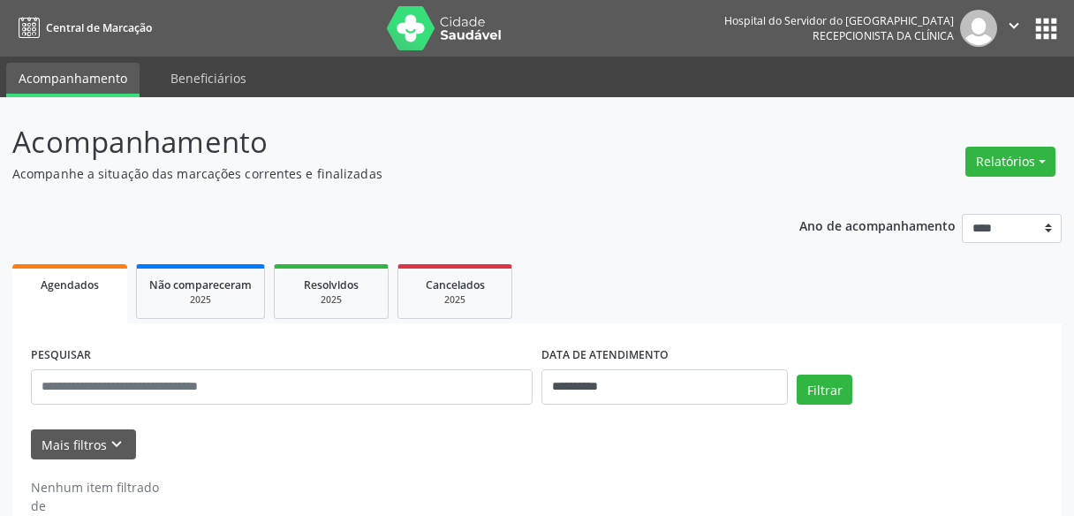
select select "*"
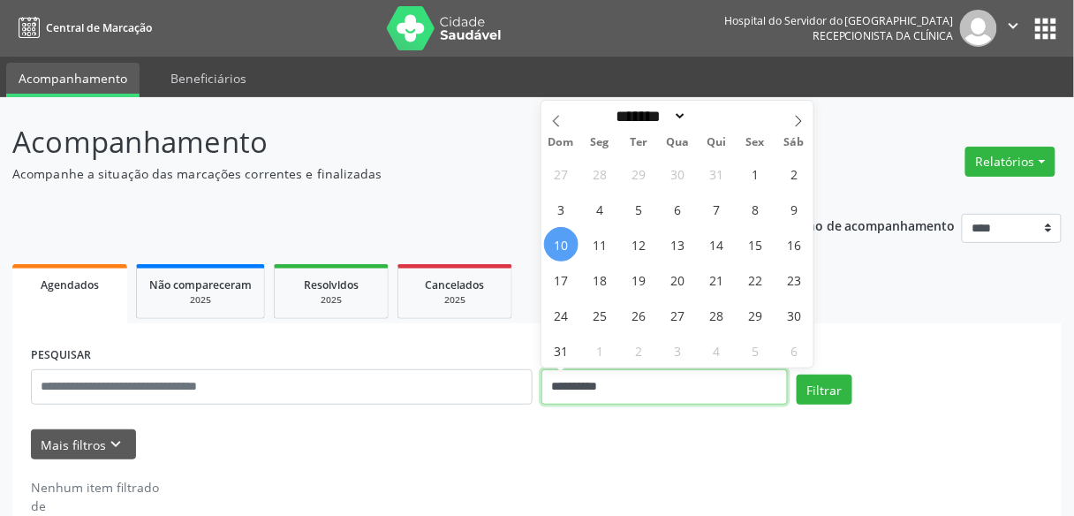
click at [641, 383] on input "**********" at bounding box center [664, 386] width 246 height 35
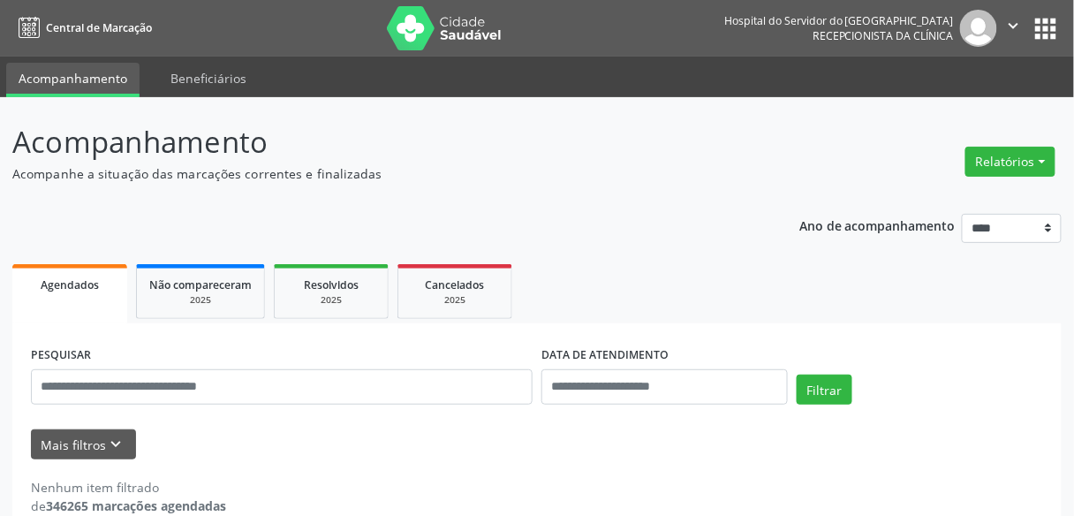
click at [858, 155] on header "Acompanhamento Acompanhe a situação das marcações correntes e finalizadas Relat…" at bounding box center [536, 151] width 1049 height 63
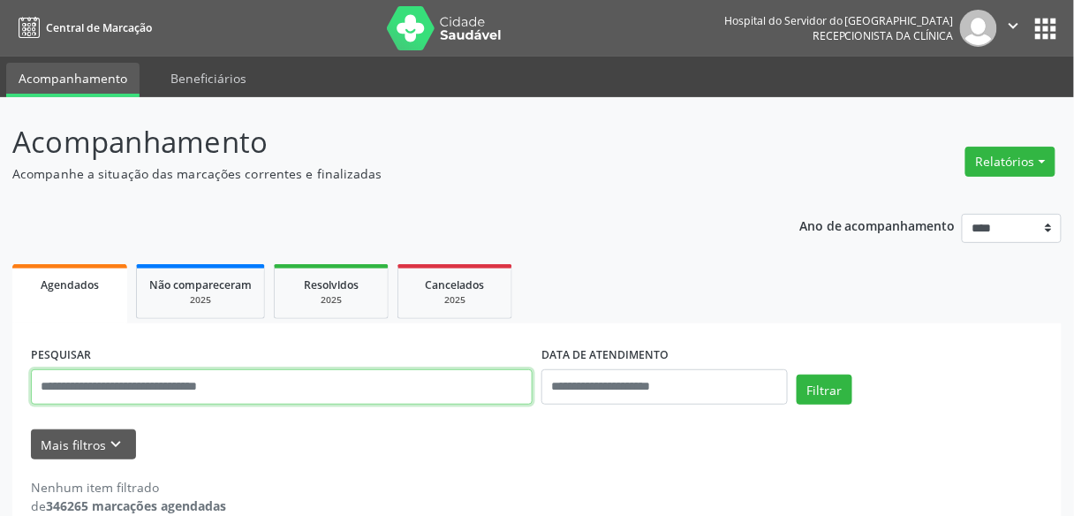
click at [312, 397] on input "text" at bounding box center [282, 386] width 502 height 35
click at [796, 374] on button "Filtrar" at bounding box center [824, 389] width 56 height 30
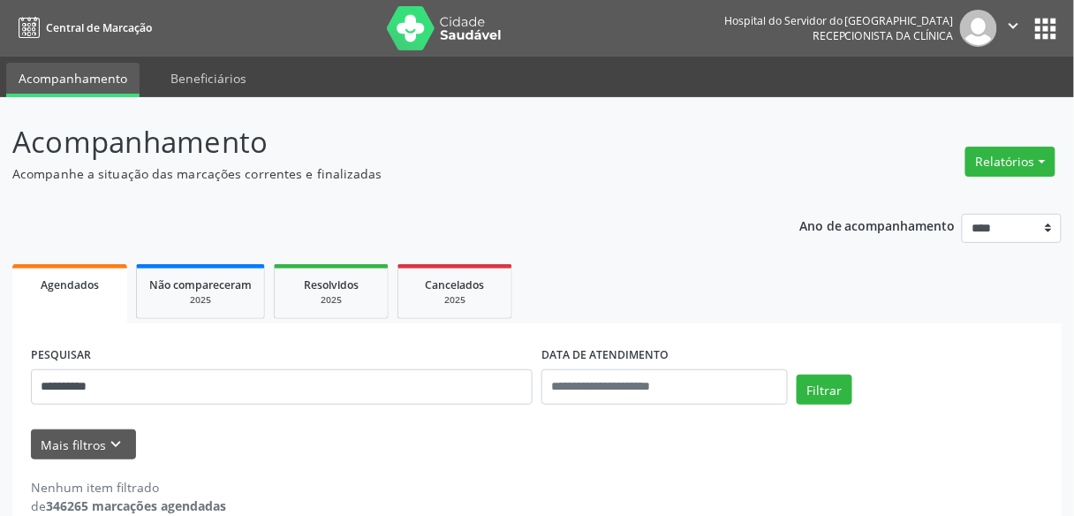
scroll to position [29, 0]
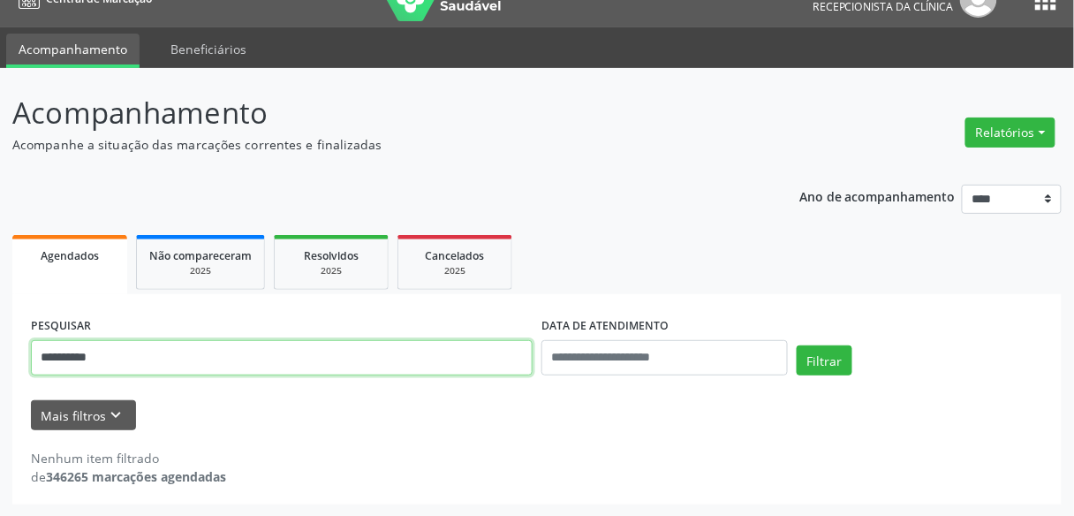
drag, startPoint x: 148, startPoint y: 361, endPoint x: 0, endPoint y: 372, distance: 148.7
click at [0, 372] on div "**********" at bounding box center [537, 292] width 1074 height 449
click at [796, 345] on button "Filtrar" at bounding box center [824, 360] width 56 height 30
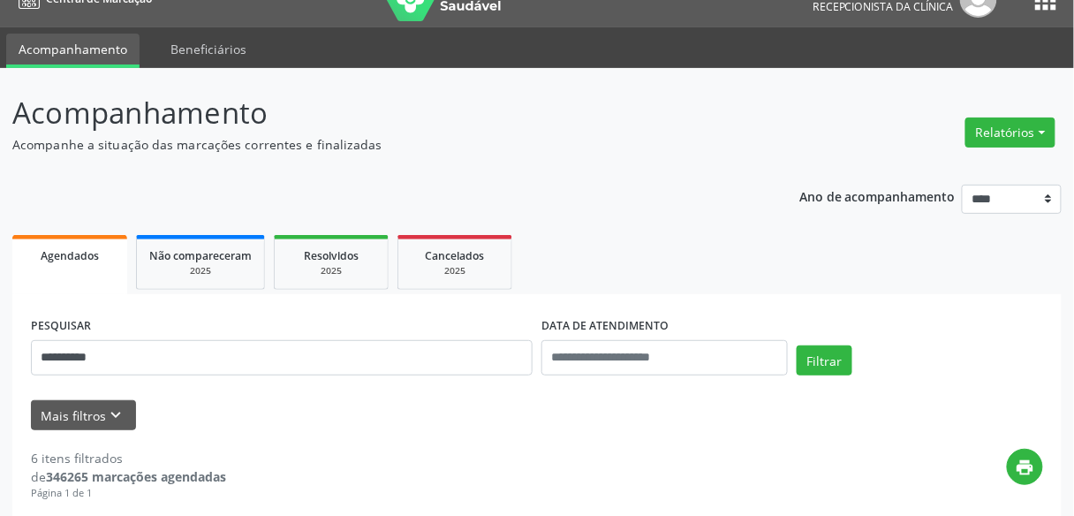
scroll to position [382, 0]
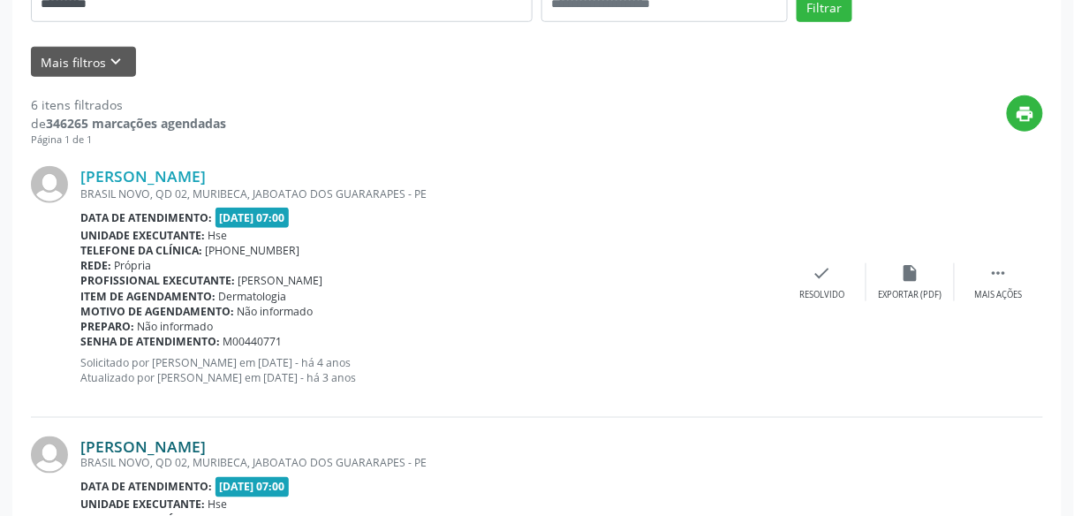
click at [206, 446] on link "Everaldo Marques dos Santos" at bounding box center [142, 445] width 125 height 19
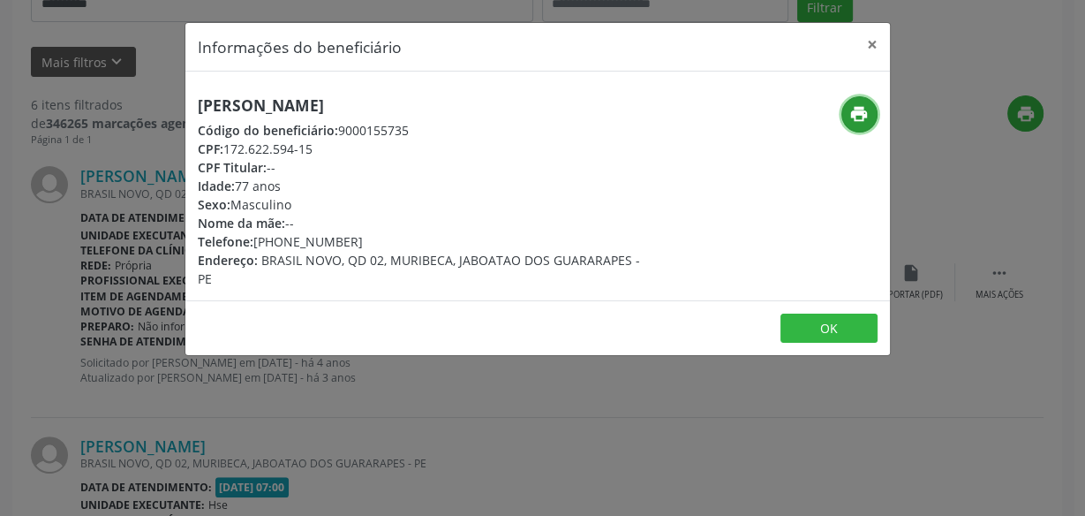
click at [854, 124] on button "print" at bounding box center [859, 114] width 36 height 36
click at [876, 45] on button "×" at bounding box center [872, 44] width 35 height 43
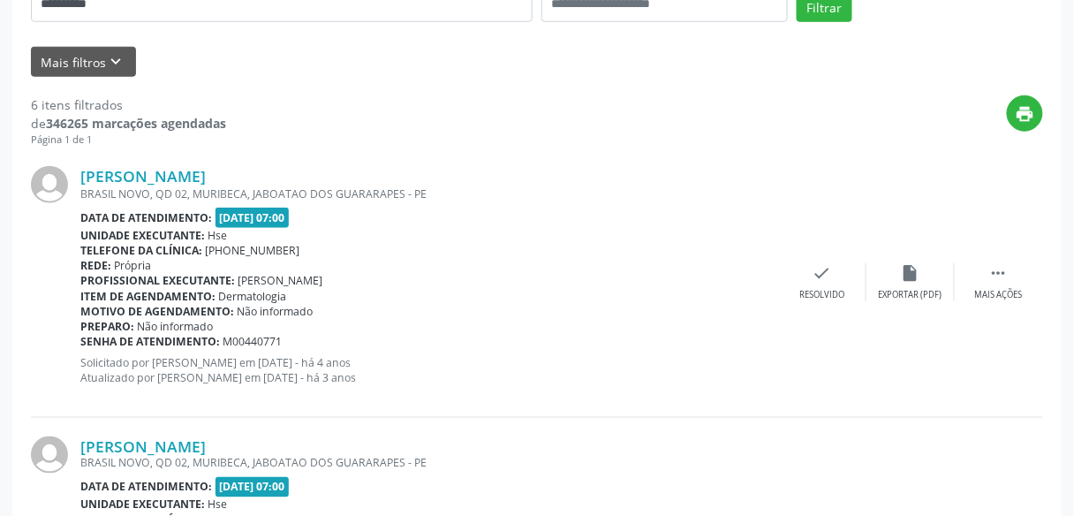
scroll to position [170, 0]
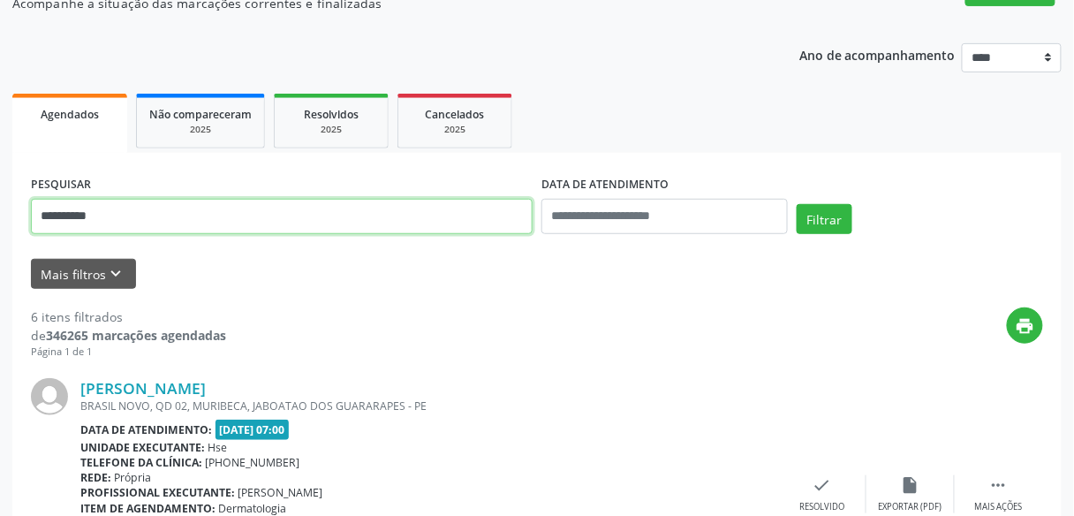
drag, startPoint x: 139, startPoint y: 218, endPoint x: 0, endPoint y: 235, distance: 139.6
click at [796, 204] on button "Filtrar" at bounding box center [824, 219] width 56 height 30
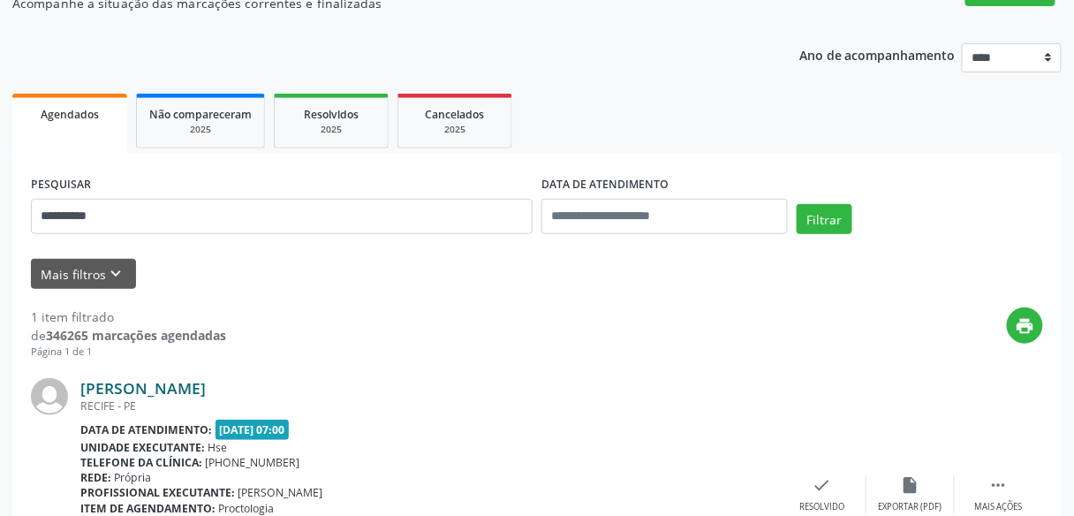
click at [206, 381] on link "Maria Jose do Nascimento" at bounding box center [142, 387] width 125 height 19
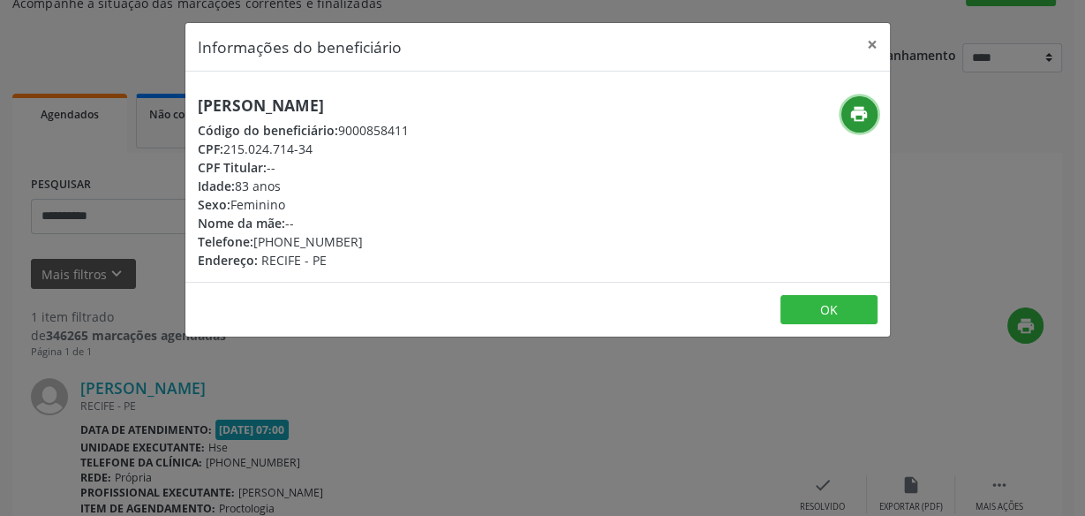
click at [857, 111] on icon "print" at bounding box center [858, 113] width 19 height 19
drag, startPoint x: 874, startPoint y: 41, endPoint x: 316, endPoint y: 229, distance: 588.9
click at [869, 44] on button "×" at bounding box center [872, 44] width 35 height 43
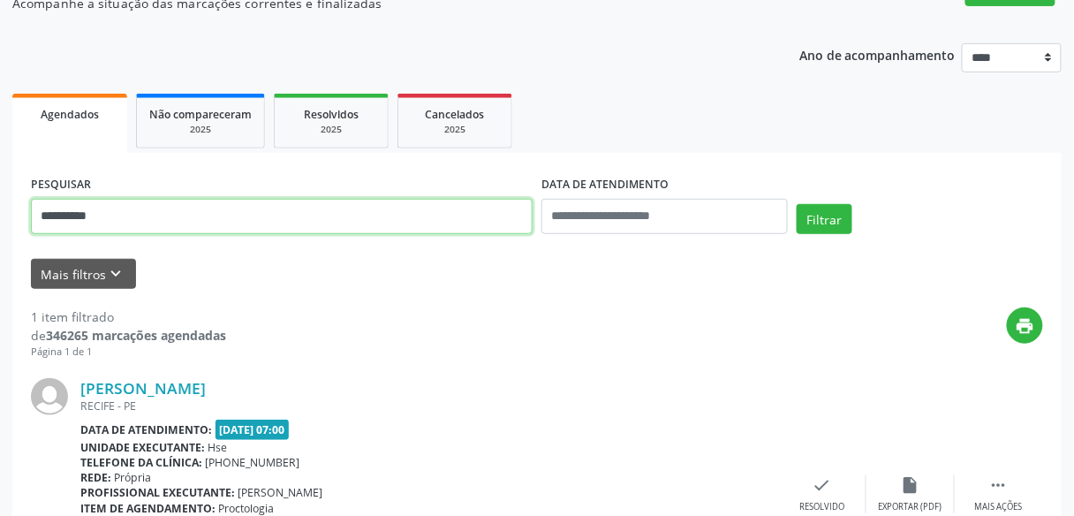
drag, startPoint x: 119, startPoint y: 223, endPoint x: 26, endPoint y: 223, distance: 93.6
click at [26, 223] on div "**********" at bounding box center [281, 208] width 510 height 75
click at [796, 204] on button "Filtrar" at bounding box center [824, 219] width 56 height 30
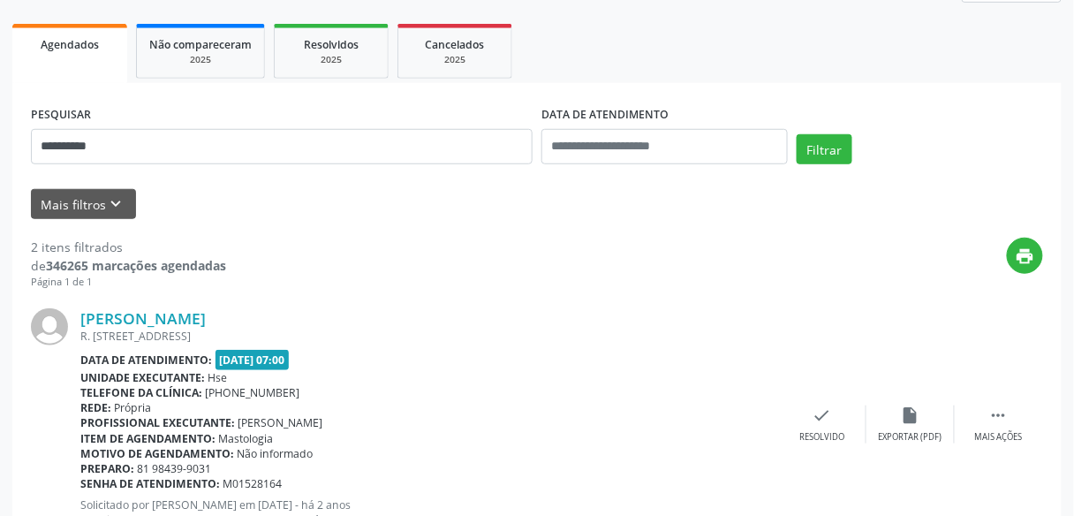
scroll to position [241, 0]
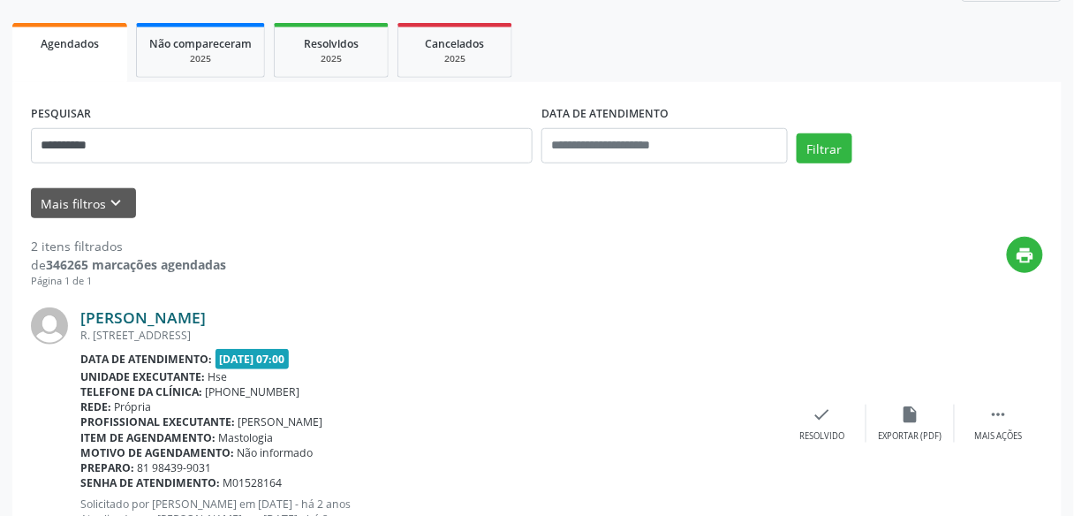
click at [206, 321] on link "Maria Madalena dos Santos" at bounding box center [142, 316] width 125 height 19
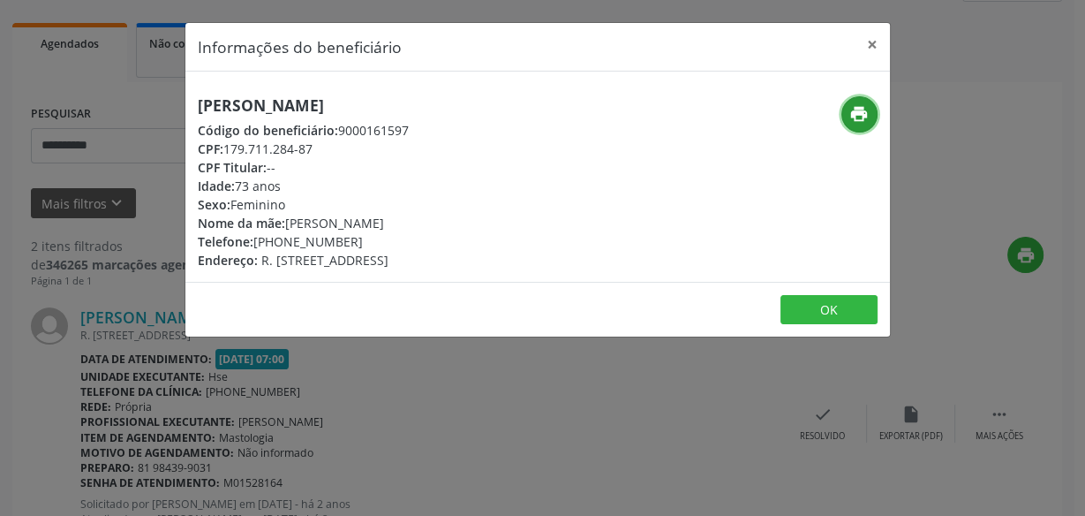
click at [852, 116] on icon "print" at bounding box center [858, 113] width 19 height 19
click at [872, 42] on button "×" at bounding box center [872, 44] width 35 height 43
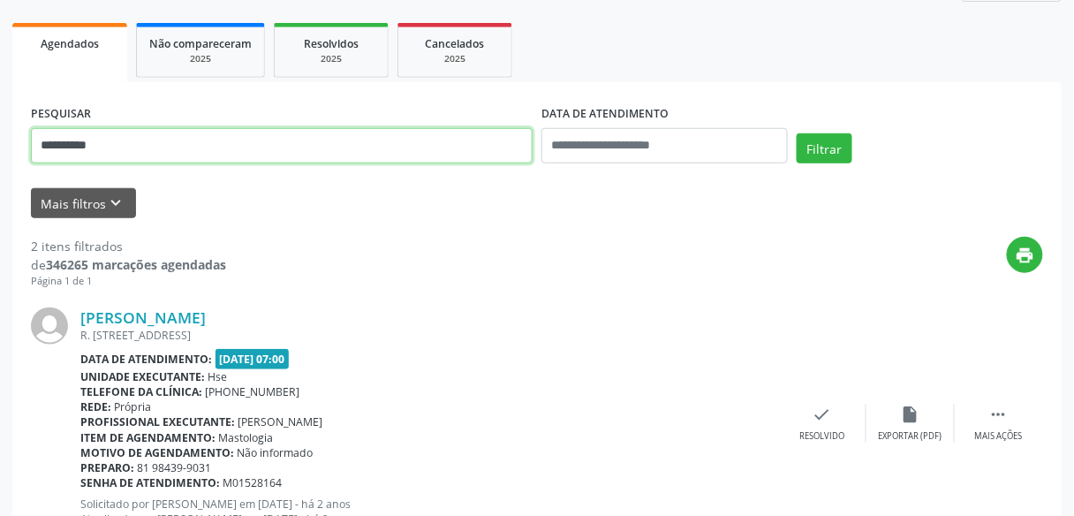
drag, startPoint x: 1, startPoint y: 147, endPoint x: 0, endPoint y: 138, distance: 9.8
click at [0, 138] on div "**********" at bounding box center [537, 357] width 1074 height 1002
click at [796, 133] on button "Filtrar" at bounding box center [824, 148] width 56 height 30
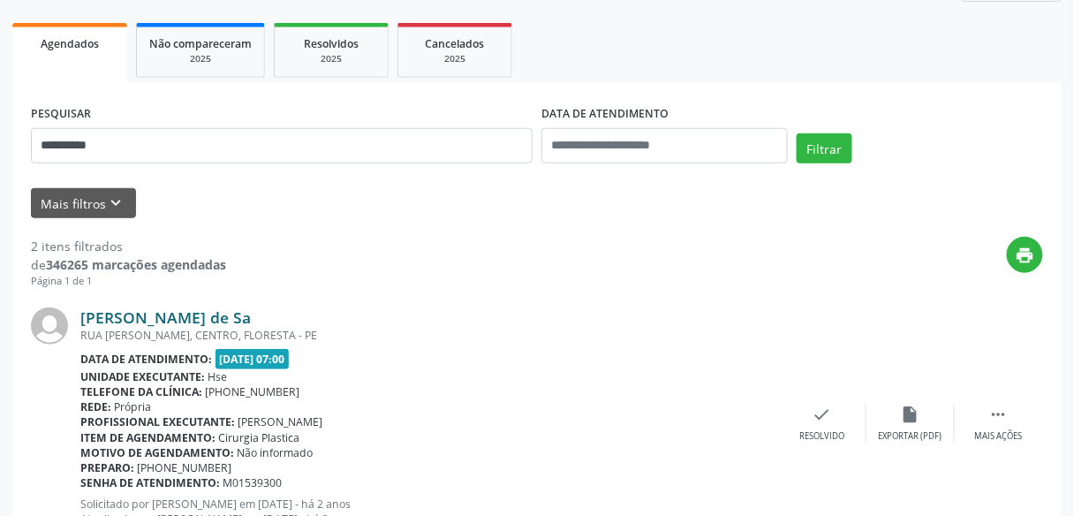
click at [164, 320] on link "Jaci Ferraz de Sa" at bounding box center [165, 316] width 170 height 19
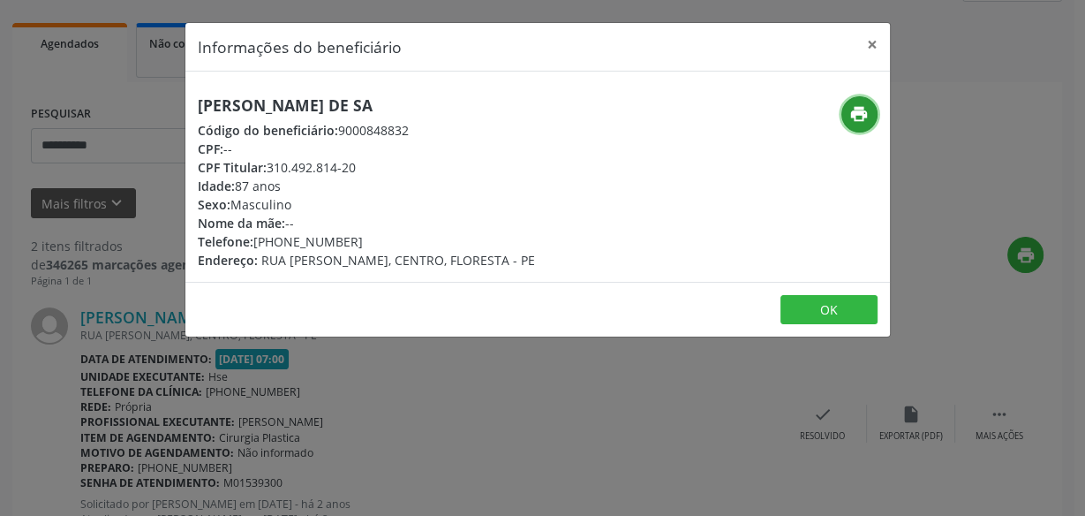
click at [864, 117] on icon "print" at bounding box center [858, 113] width 19 height 19
click at [871, 47] on button "×" at bounding box center [872, 44] width 35 height 43
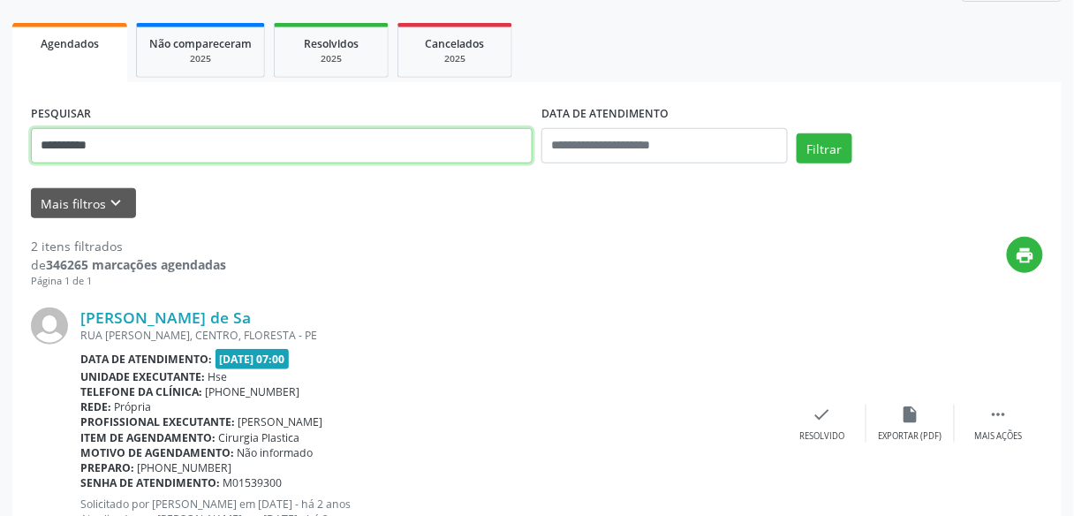
drag, startPoint x: 106, startPoint y: 145, endPoint x: 0, endPoint y: 154, distance: 106.3
click at [0, 154] on div "**********" at bounding box center [537, 349] width 1074 height 987
click at [796, 133] on button "Filtrar" at bounding box center [824, 148] width 56 height 30
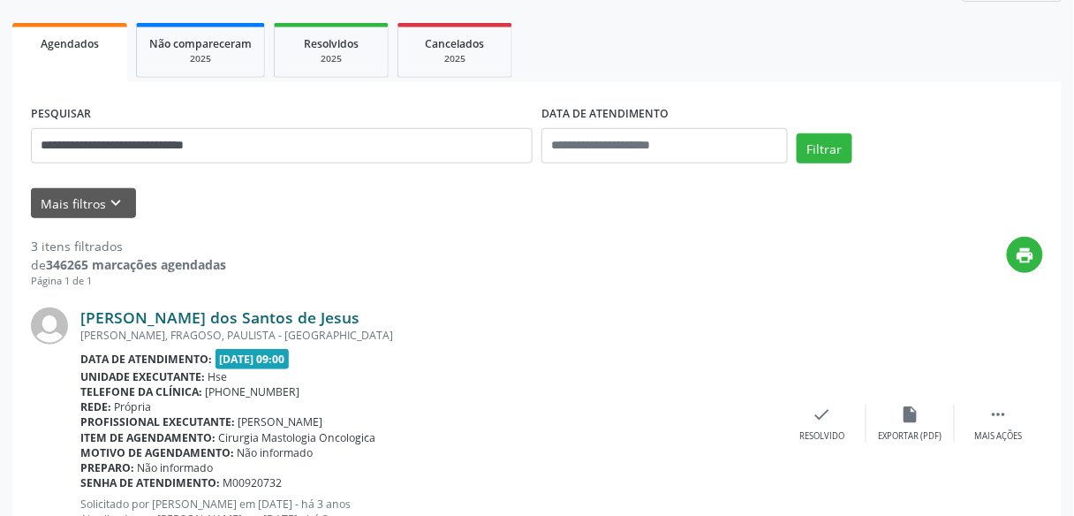
click at [289, 309] on link "Irene Morais dos Santos de Jesus" at bounding box center [219, 316] width 279 height 19
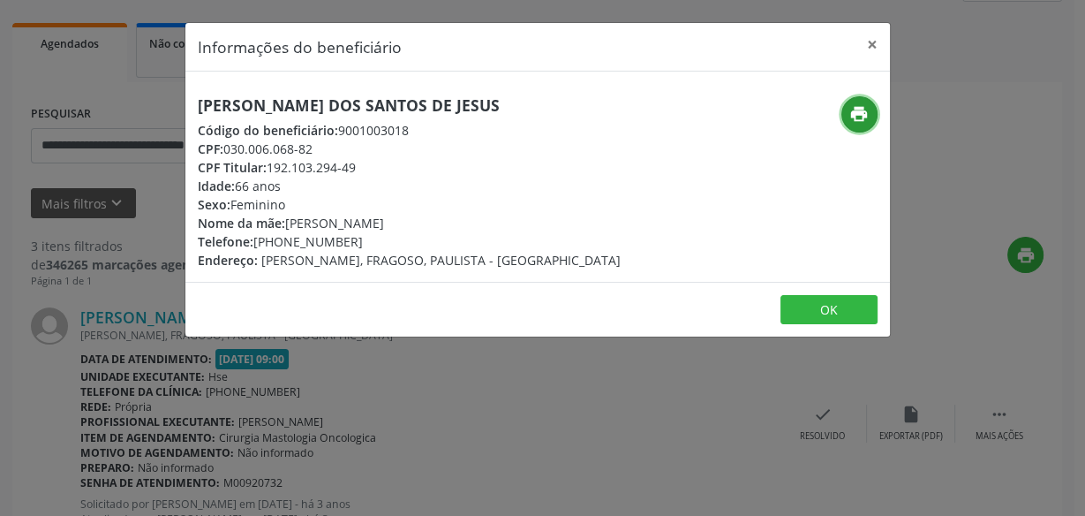
click at [852, 109] on icon "print" at bounding box center [858, 113] width 19 height 19
click at [877, 42] on button "×" at bounding box center [872, 44] width 35 height 43
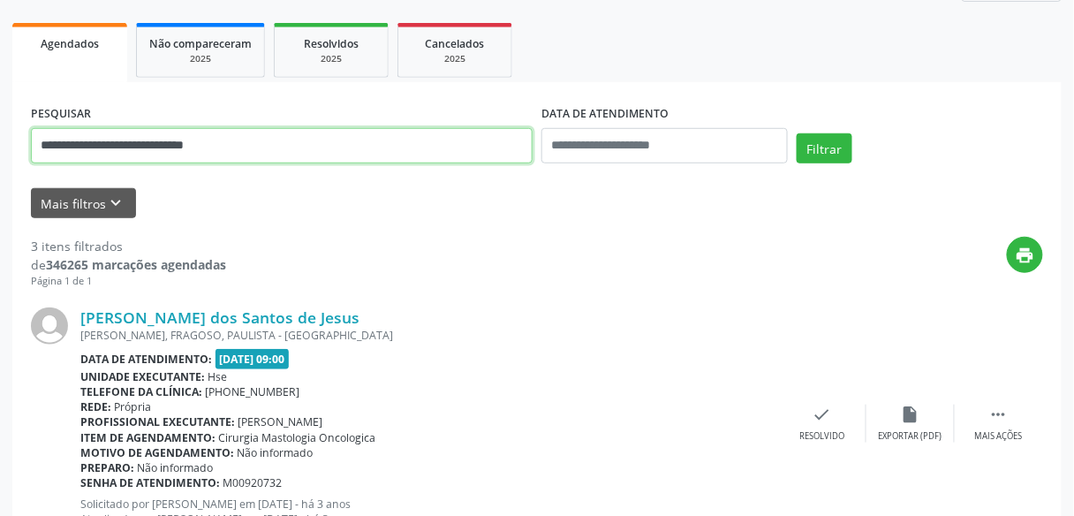
drag, startPoint x: 324, startPoint y: 143, endPoint x: 0, endPoint y: 127, distance: 324.4
click at [0, 127] on div "**********" at bounding box center [537, 491] width 1074 height 1271
click at [796, 133] on button "Filtrar" at bounding box center [824, 148] width 56 height 30
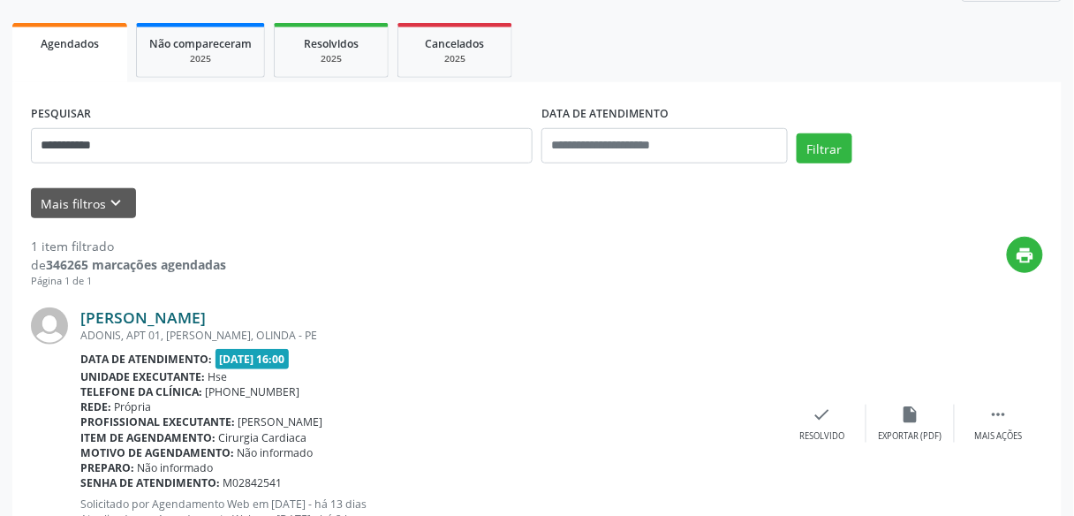
click at [206, 321] on link "Alexandre da Silva Pereira" at bounding box center [142, 316] width 125 height 19
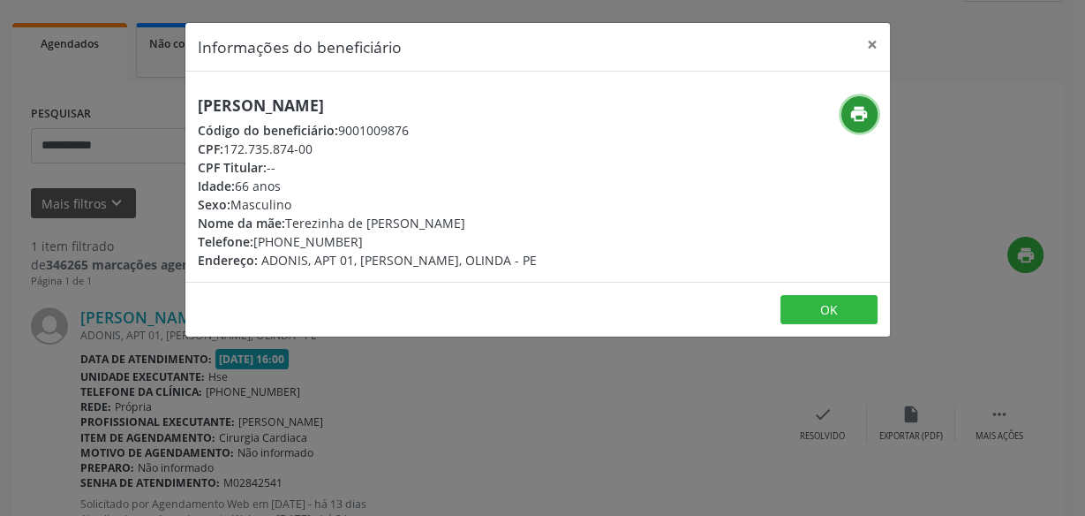
click at [854, 116] on icon "print" at bounding box center [858, 113] width 19 height 19
click at [865, 47] on button "×" at bounding box center [872, 44] width 35 height 43
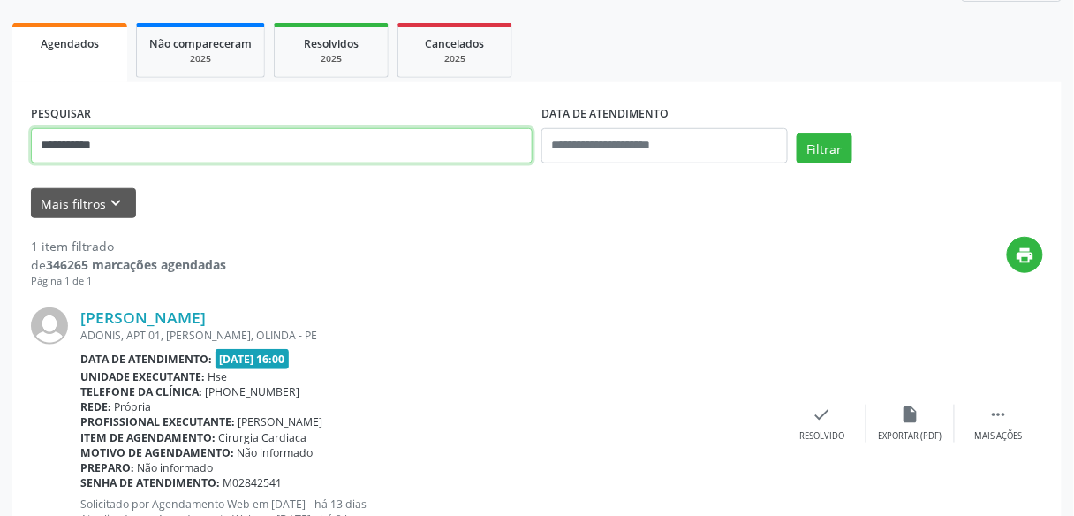
drag, startPoint x: 251, startPoint y: 142, endPoint x: 0, endPoint y: 152, distance: 250.9
click at [0, 152] on div "**********" at bounding box center [537, 222] width 1074 height 733
type input "**********"
click at [796, 133] on button "Filtrar" at bounding box center [824, 148] width 56 height 30
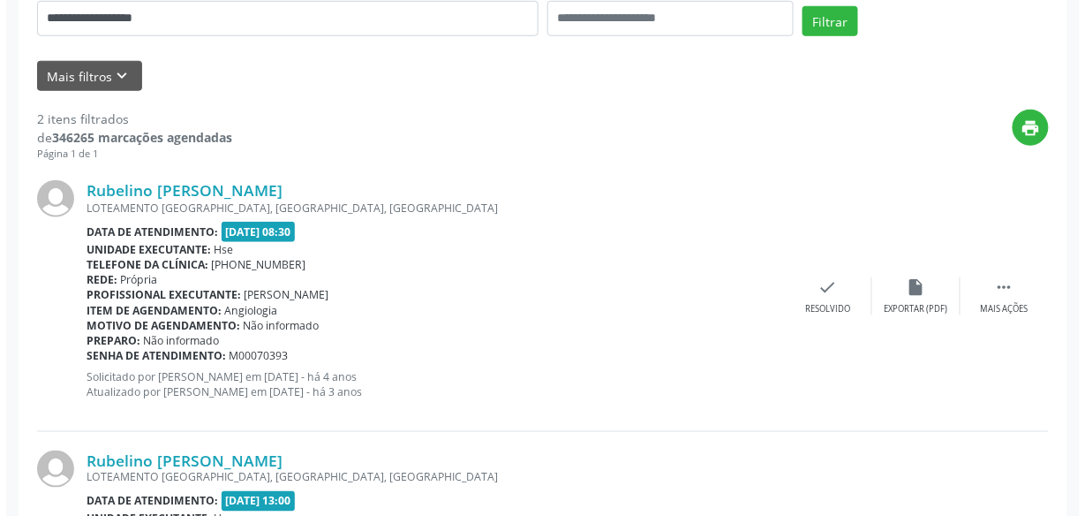
scroll to position [582, 0]
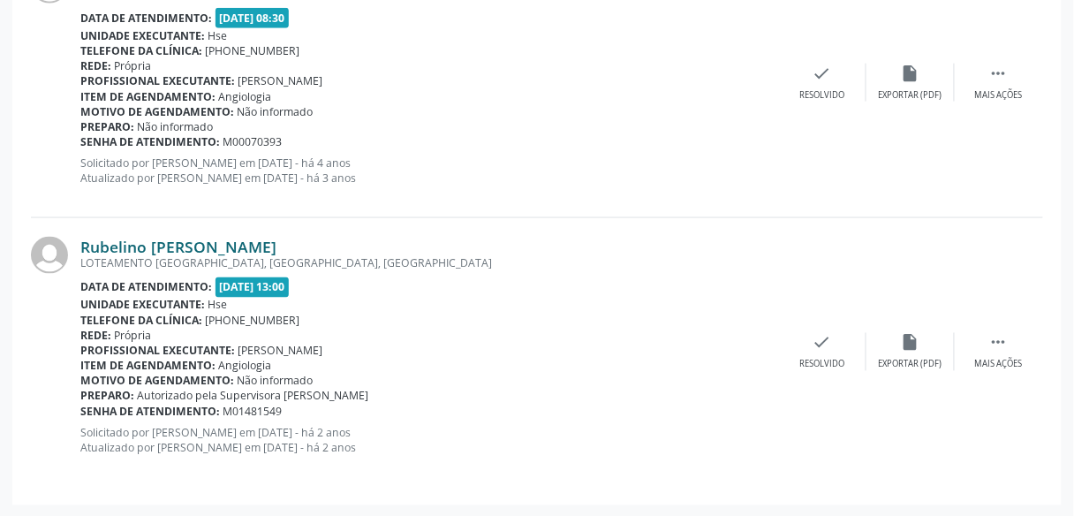
click at [216, 245] on link "Rubelino Jose Lopes" at bounding box center [178, 246] width 196 height 19
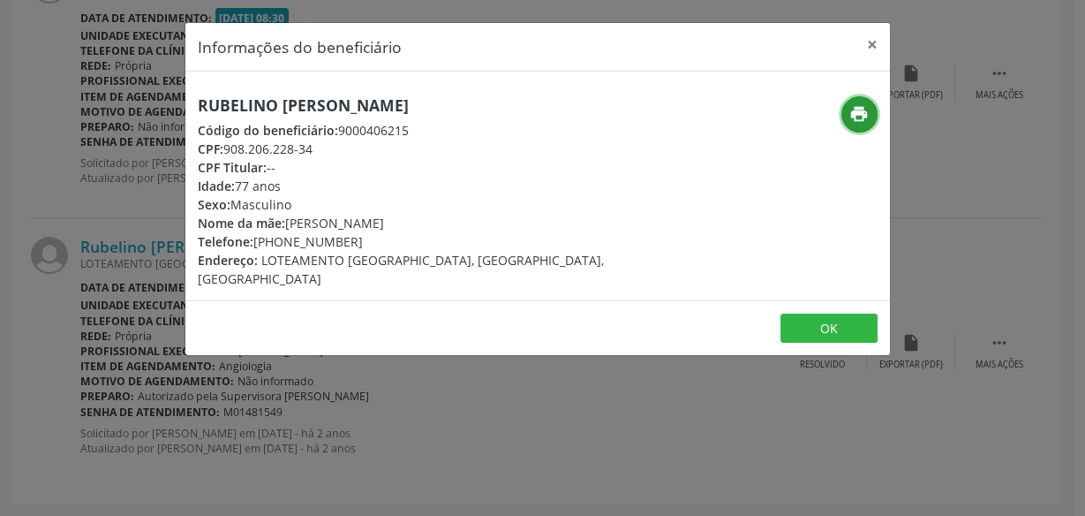
click at [849, 115] on icon "print" at bounding box center [858, 113] width 19 height 19
drag, startPoint x: 428, startPoint y: 100, endPoint x: 97, endPoint y: 118, distance: 331.6
click at [97, 118] on div "Informações do beneficiário × Rubelino Jose Lopes Código do beneficiário: 90004…" at bounding box center [542, 258] width 1085 height 516
drag, startPoint x: 198, startPoint y: 106, endPoint x: 381, endPoint y: 107, distance: 182.8
click at [381, 107] on h5 "Rubelino Jose Lopes" at bounding box center [420, 105] width 445 height 19
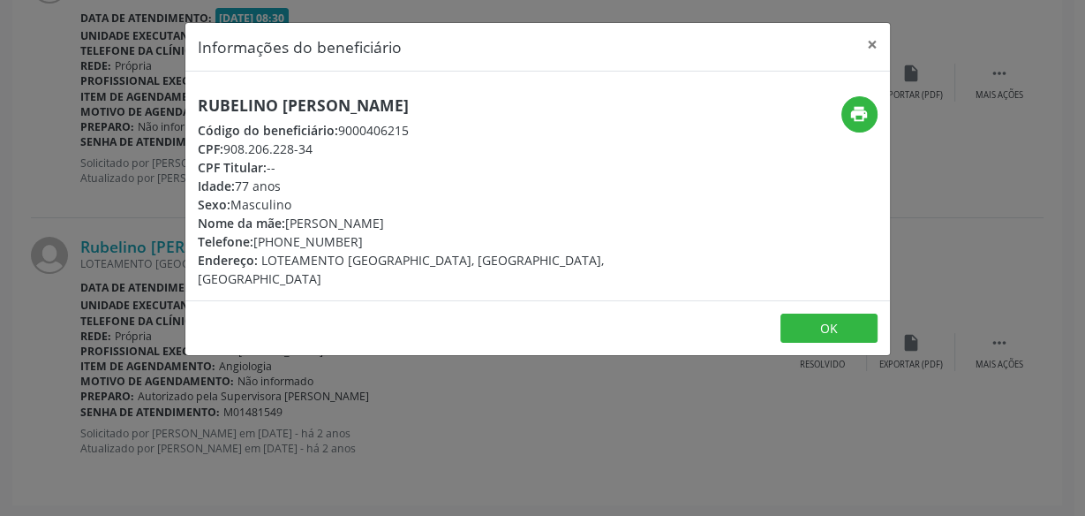
copy h5 "Rubelino Jose Lopes"
